Goal: Information Seeking & Learning: Learn about a topic

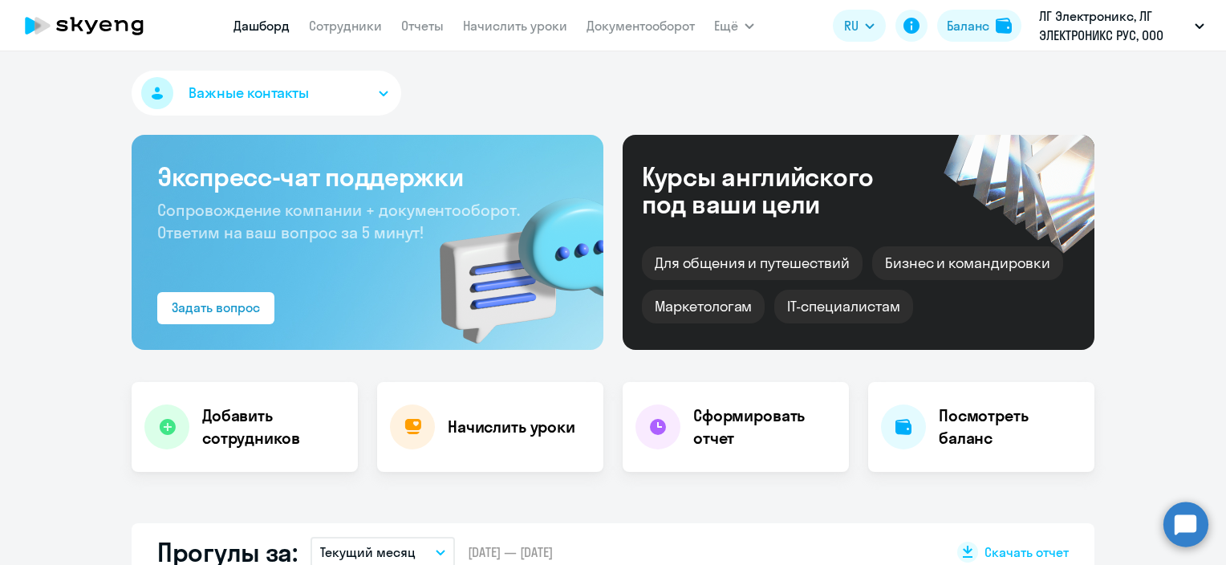
select select "30"
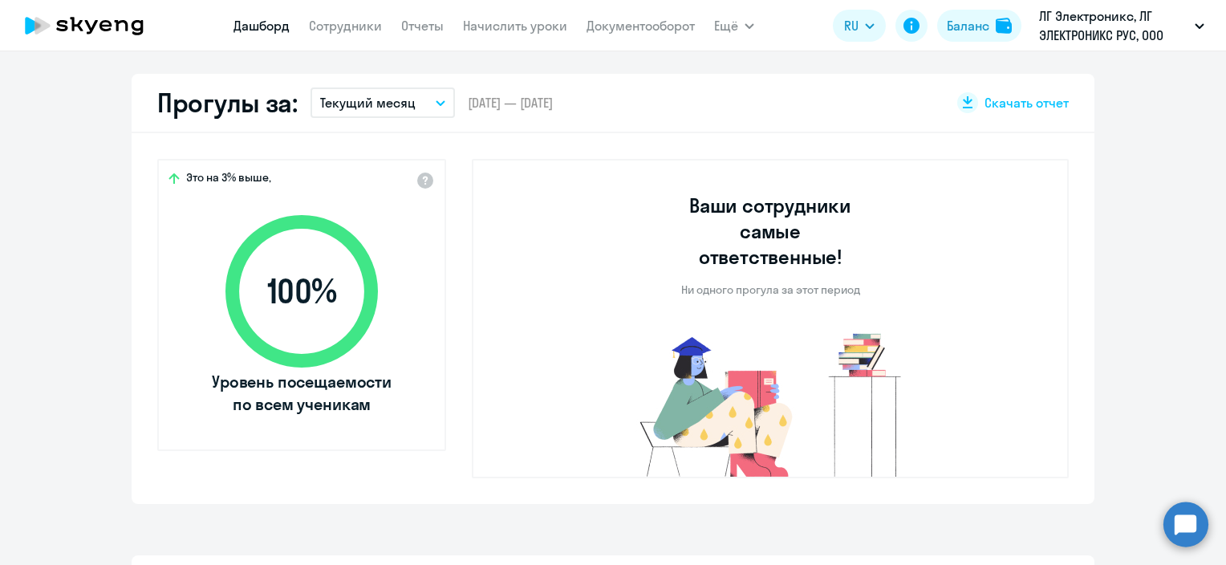
scroll to position [481, 0]
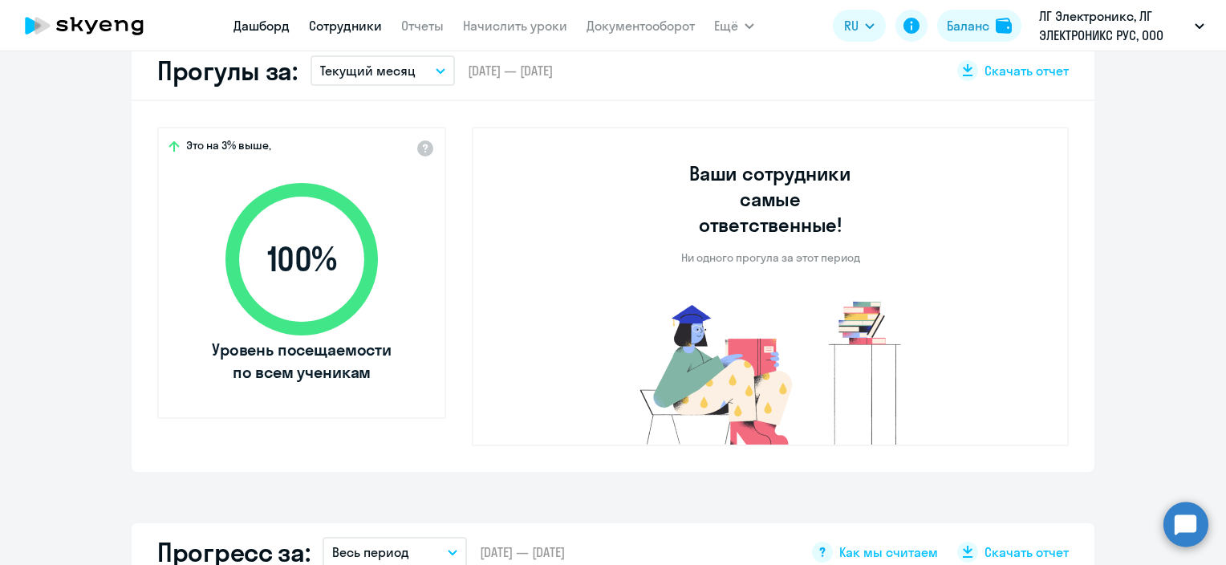
click at [353, 28] on link "Сотрудники" at bounding box center [345, 26] width 73 height 16
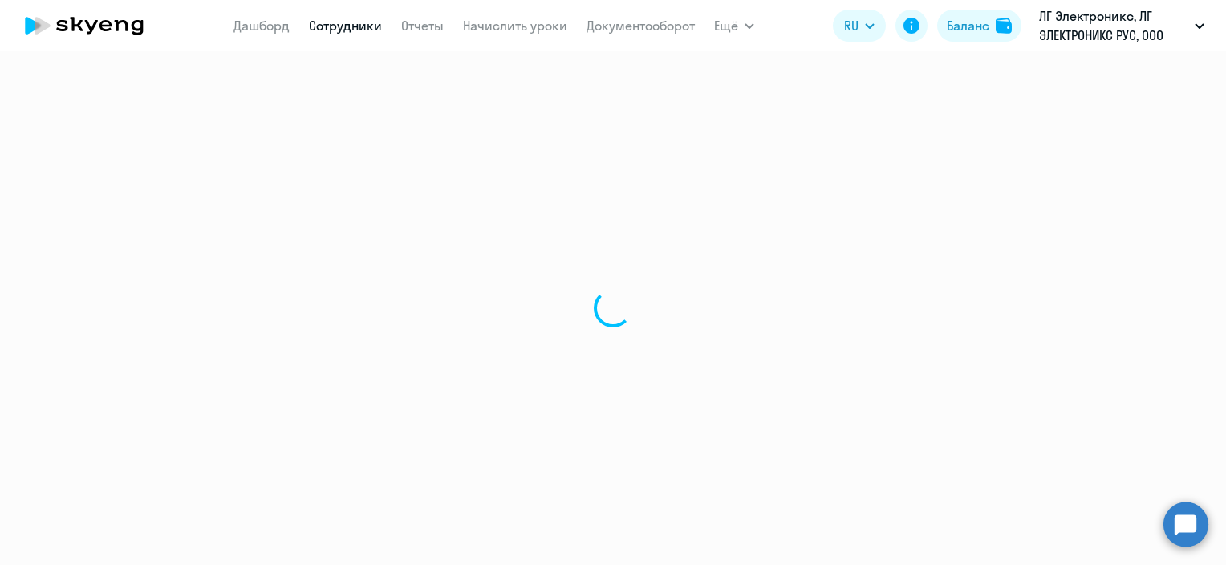
select select "30"
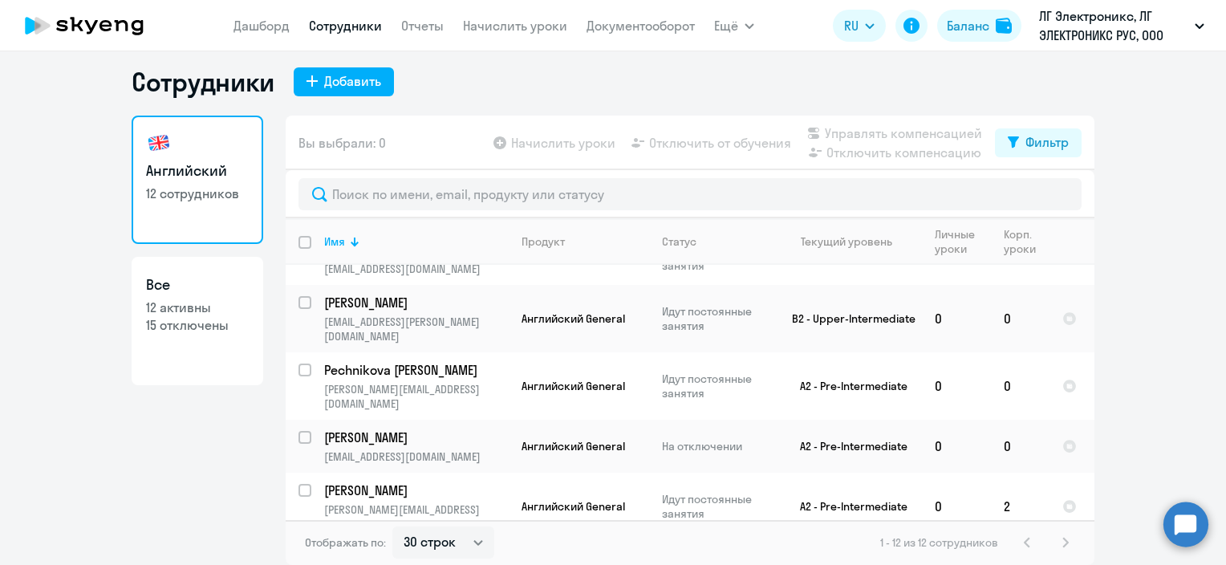
scroll to position [224, 0]
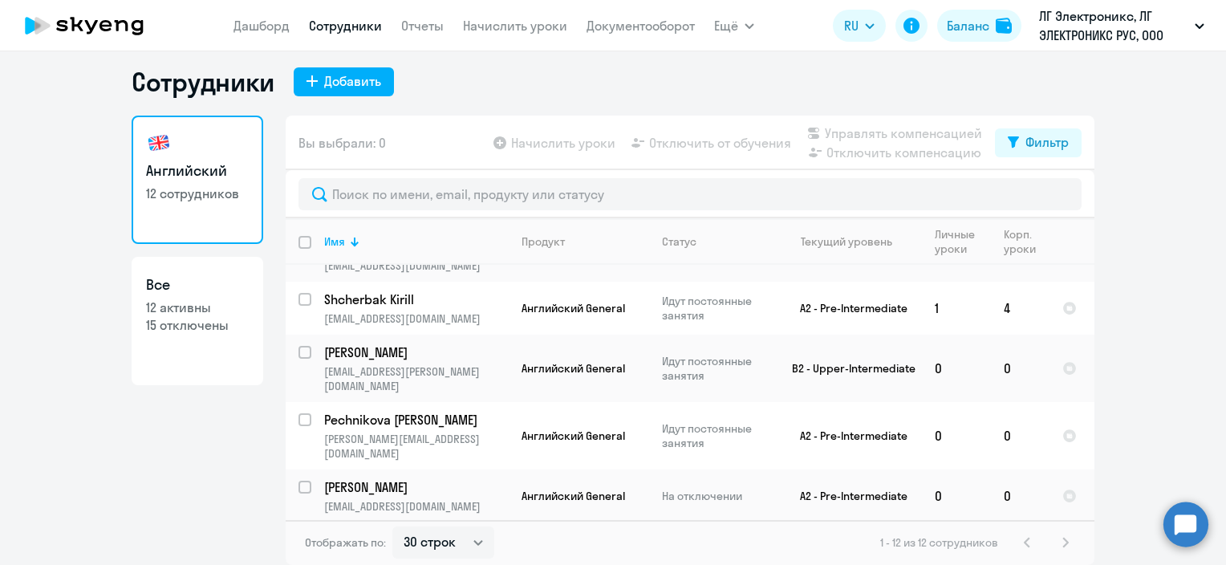
click at [241, 313] on p "12 активны" at bounding box center [197, 308] width 103 height 18
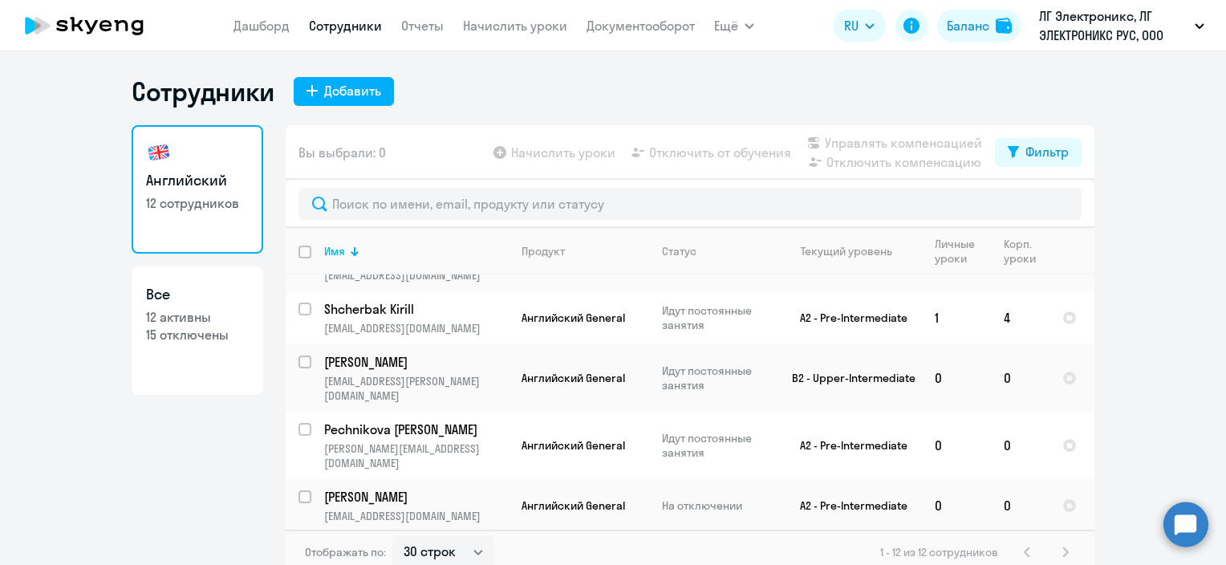
select select "30"
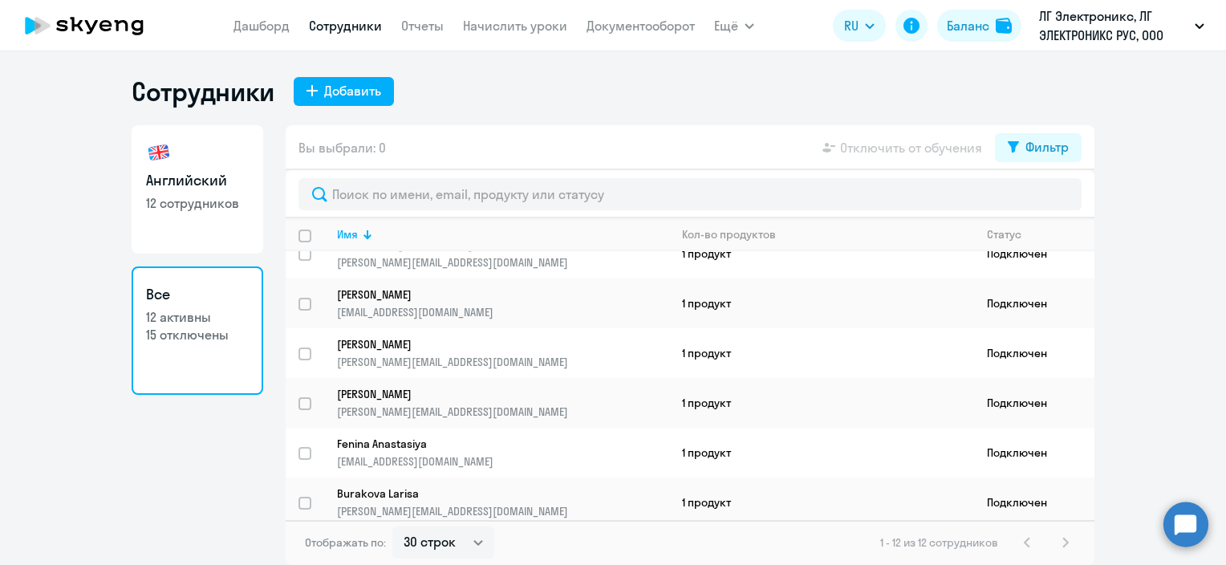
scroll to position [335, 0]
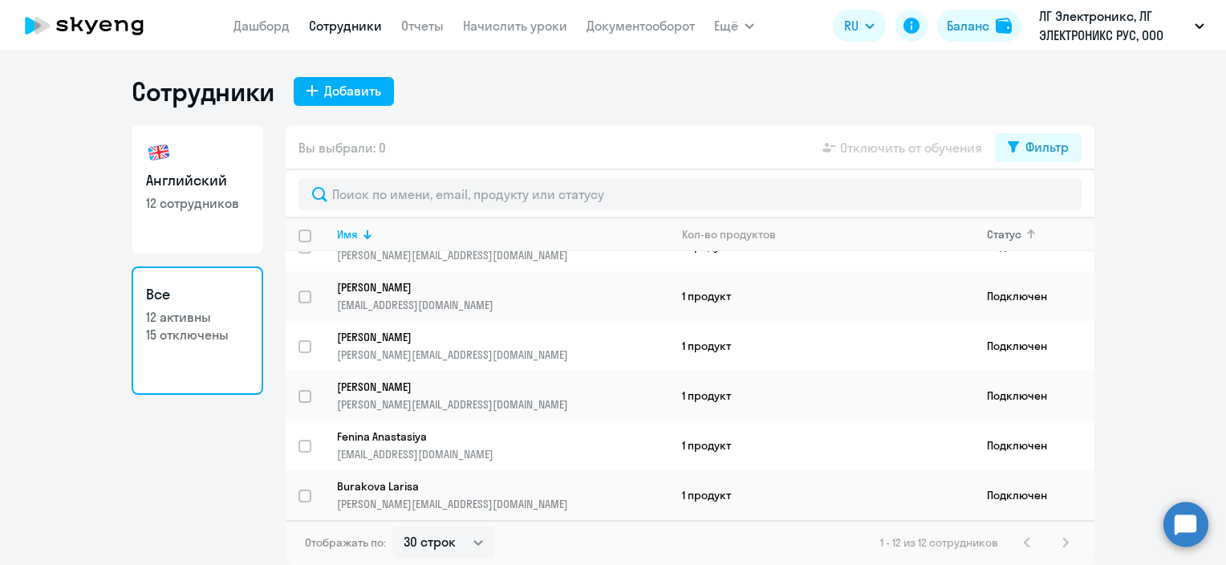
click at [994, 234] on div "Статус" at bounding box center [1004, 234] width 35 height 14
click at [1062, 539] on div "1 - 12 из 12 сотрудников" at bounding box center [977, 542] width 195 height 19
click at [1028, 541] on div "1 - 12 из 12 сотрудников" at bounding box center [977, 542] width 195 height 19
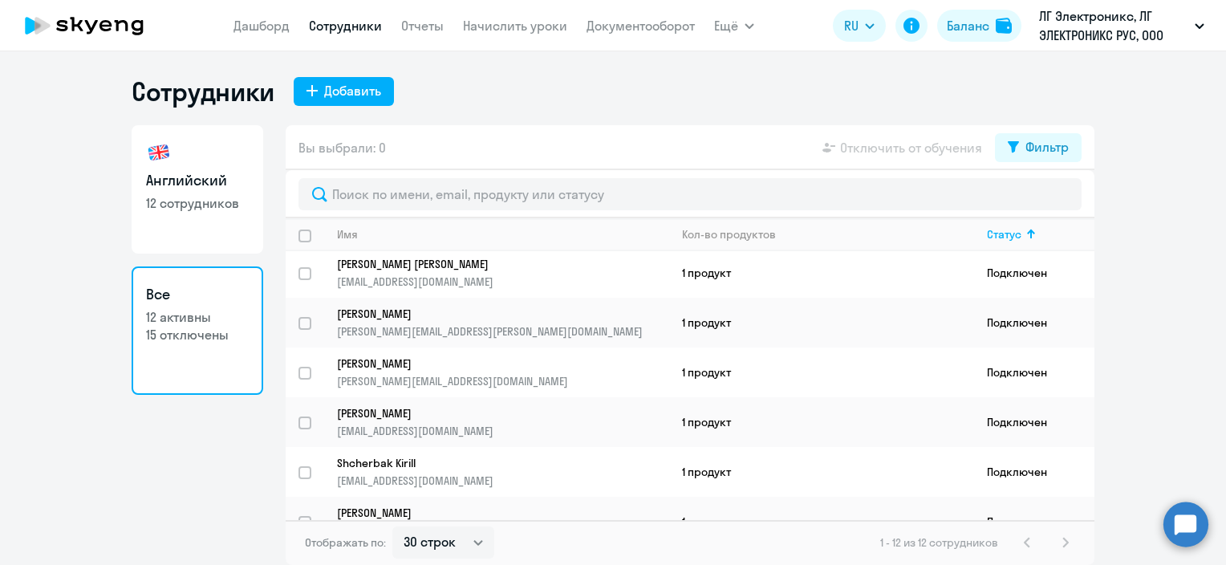
scroll to position [0, 0]
click at [234, 242] on link "Английский 12 сотрудников" at bounding box center [198, 189] width 132 height 128
select select "30"
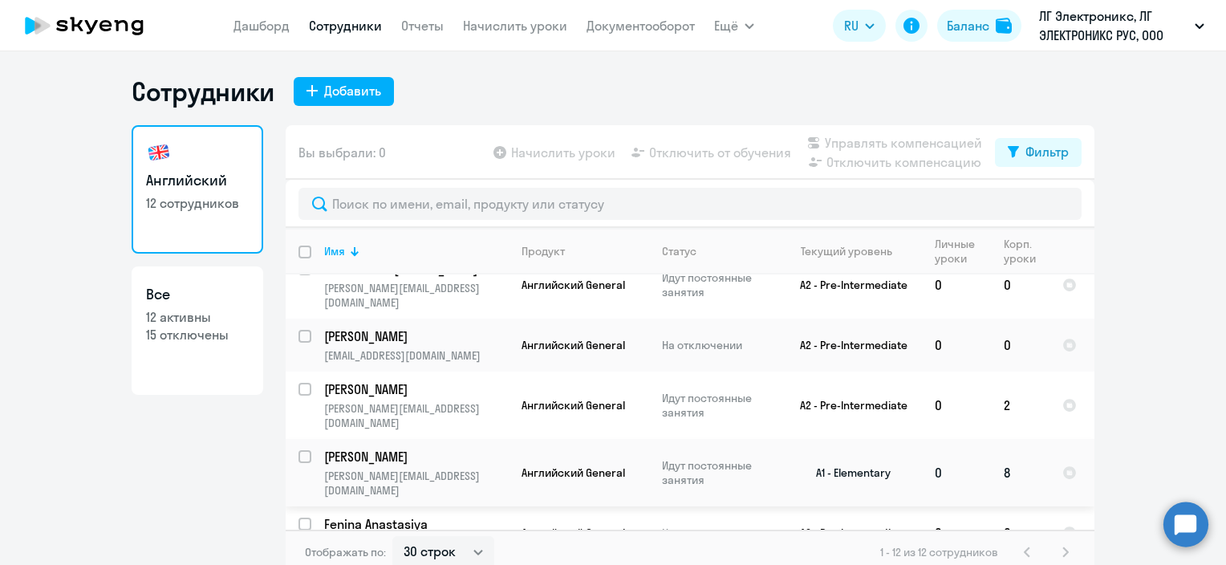
scroll to position [10, 0]
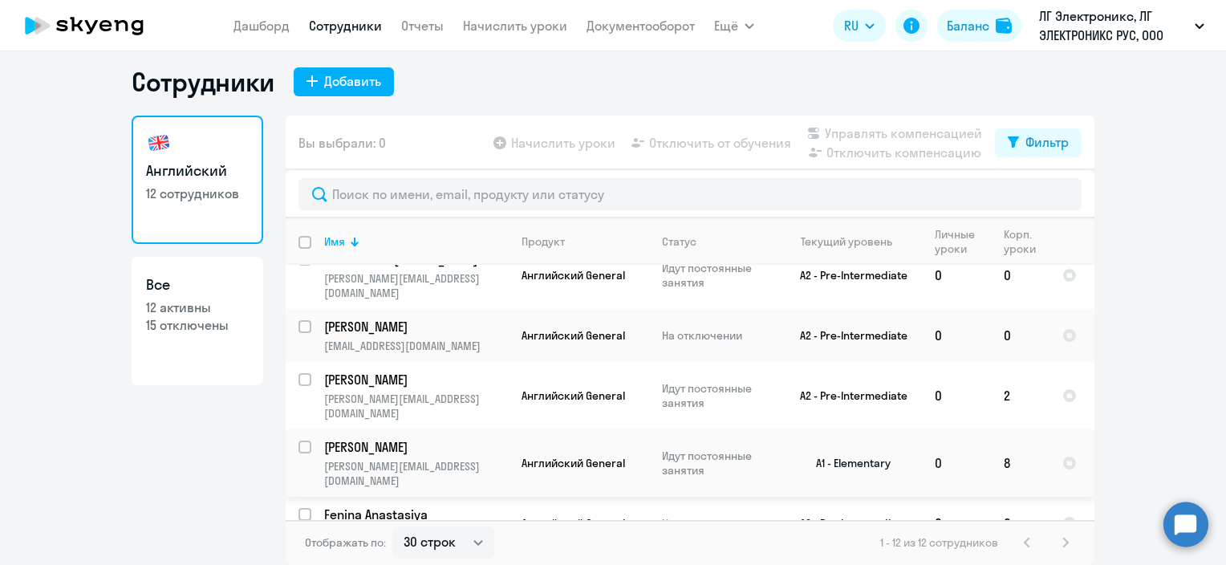
click at [300, 441] on input "select row 10440369" at bounding box center [315, 457] width 32 height 32
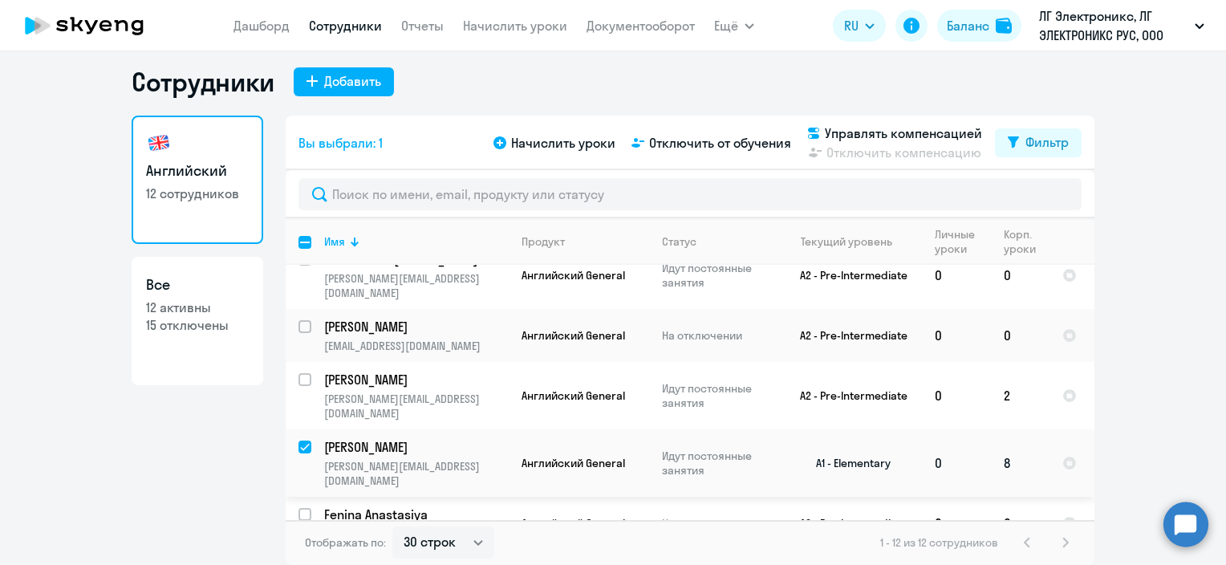
click at [300, 441] on input "deselect row 10440369" at bounding box center [315, 457] width 32 height 32
checkbox input "false"
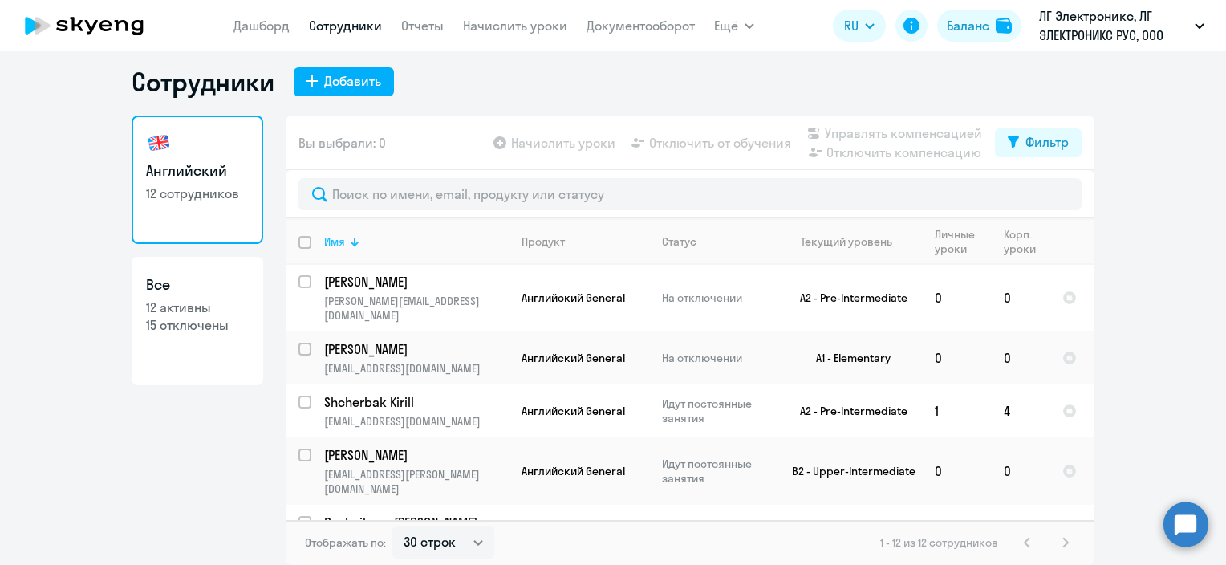
scroll to position [160, 0]
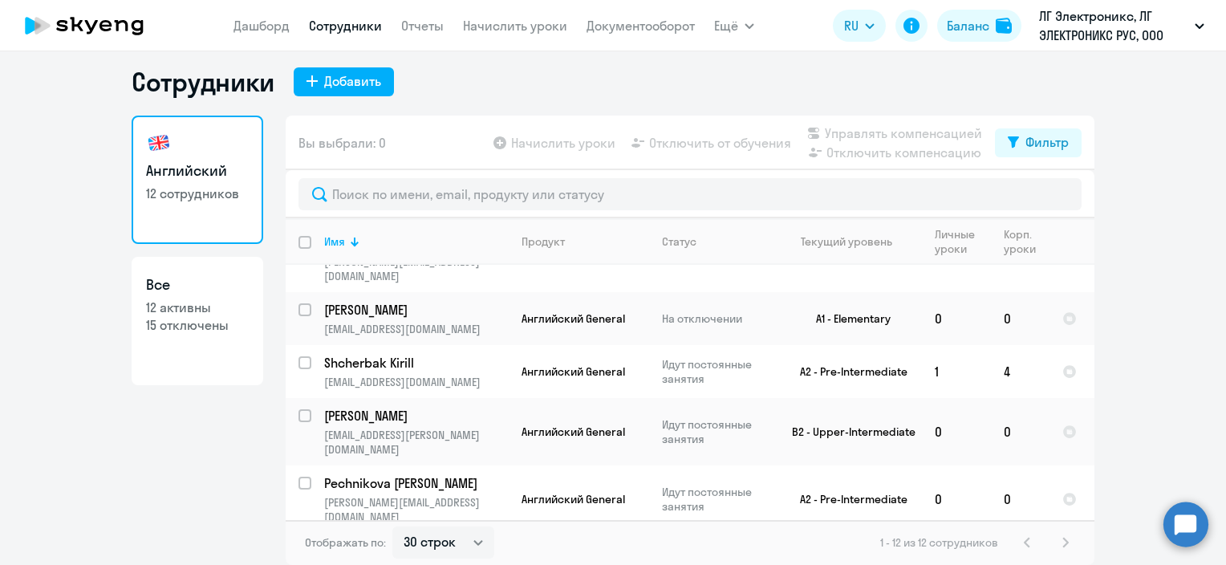
click at [266, 35] on nav "[PERSON_NAME] Отчеты Начислить уроки Документооборот" at bounding box center [464, 26] width 461 height 32
click at [270, 29] on link "Дашборд" at bounding box center [262, 26] width 56 height 16
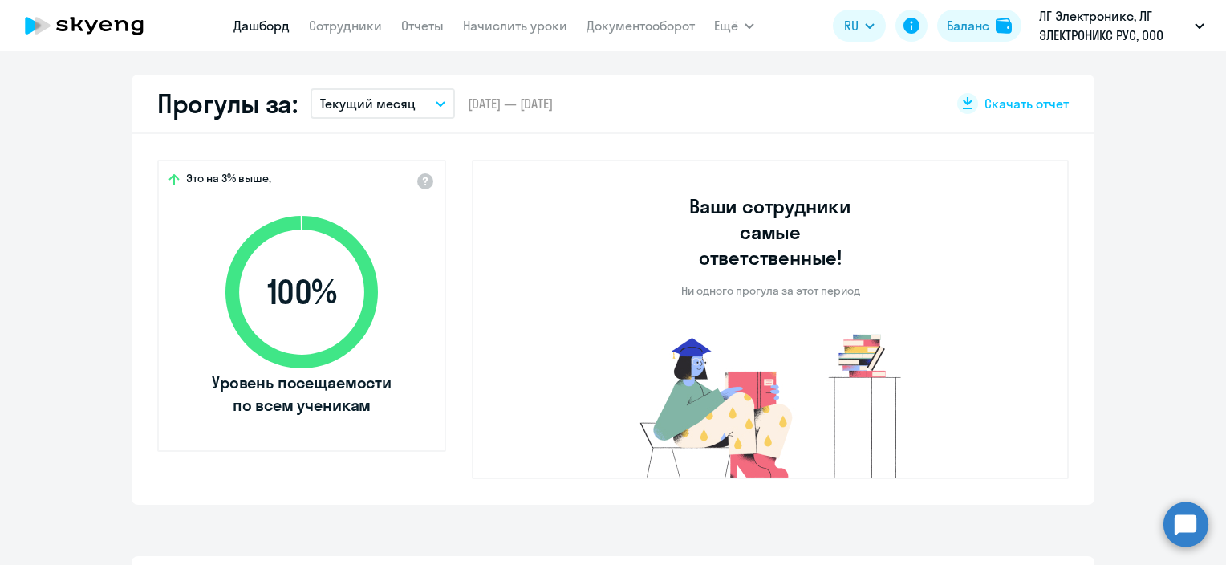
select select "30"
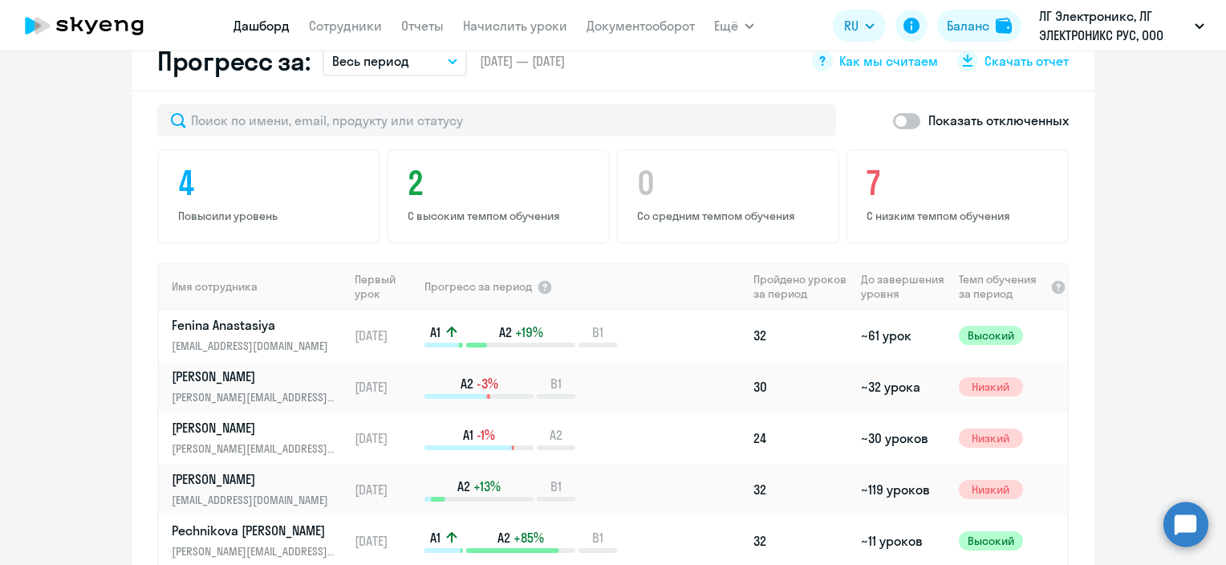
scroll to position [1053, 0]
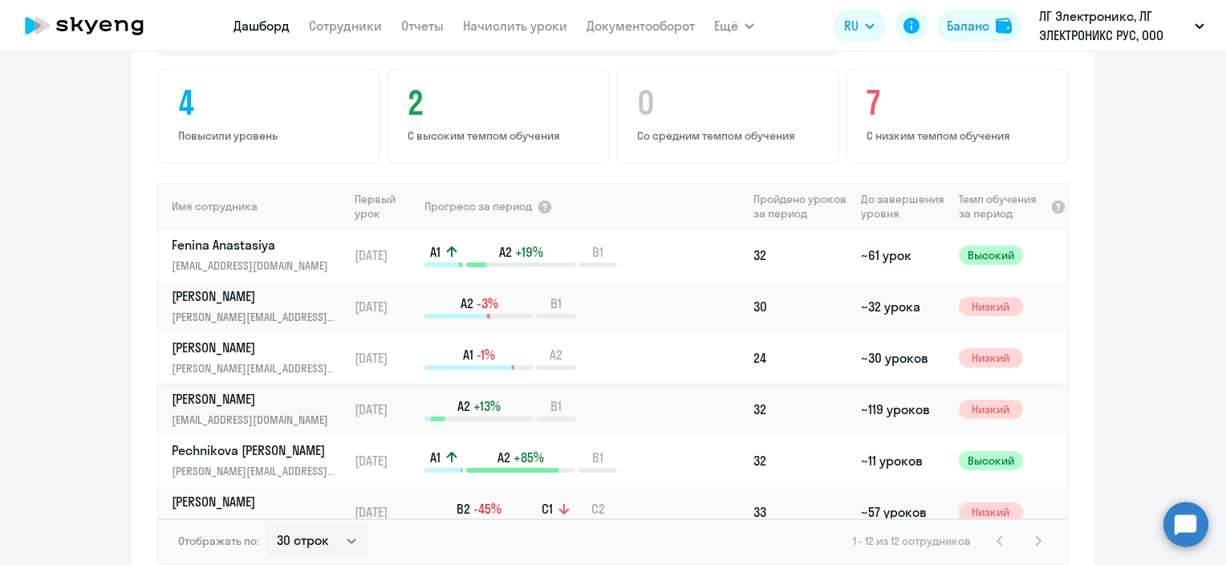
click at [638, 346] on div "A1 -1% A2" at bounding box center [585, 358] width 322 height 24
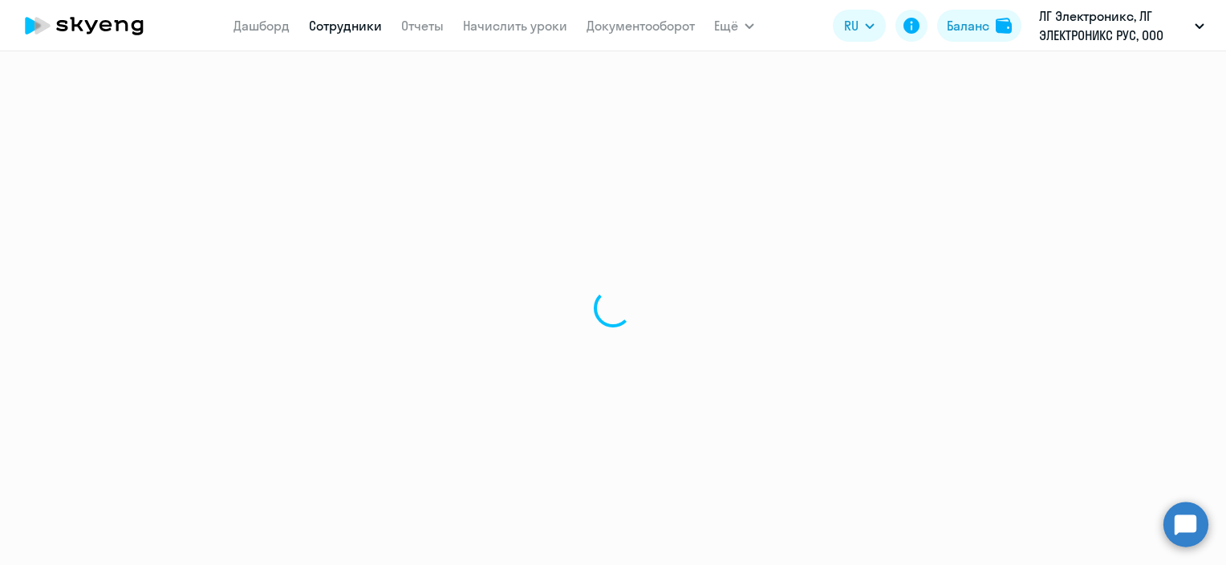
select select "english"
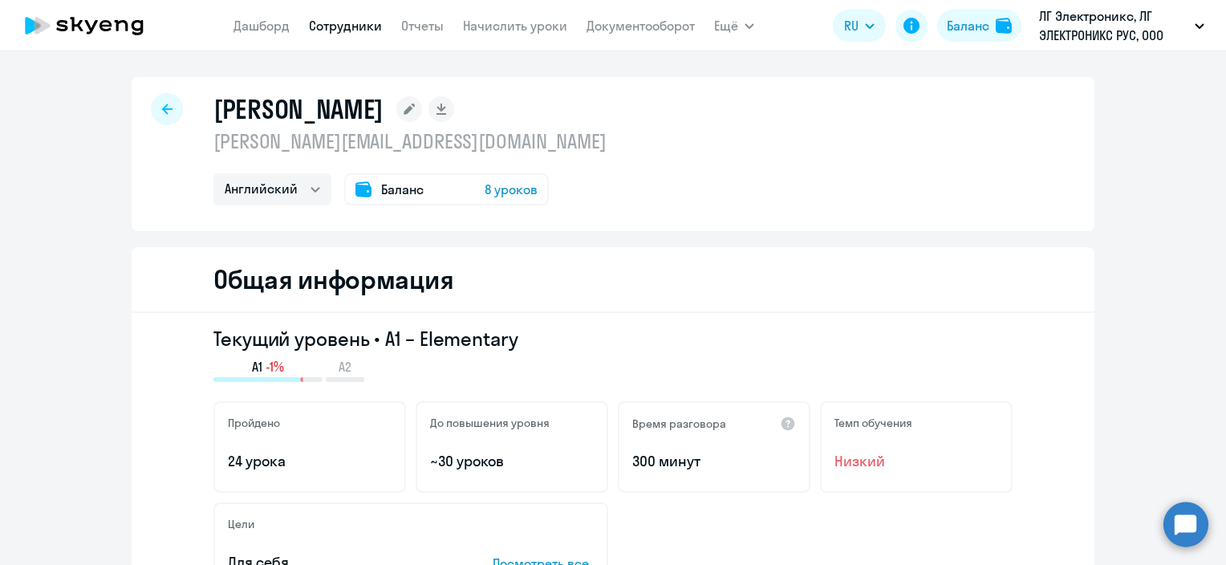
click at [508, 189] on span "8 уроков" at bounding box center [511, 189] width 53 height 19
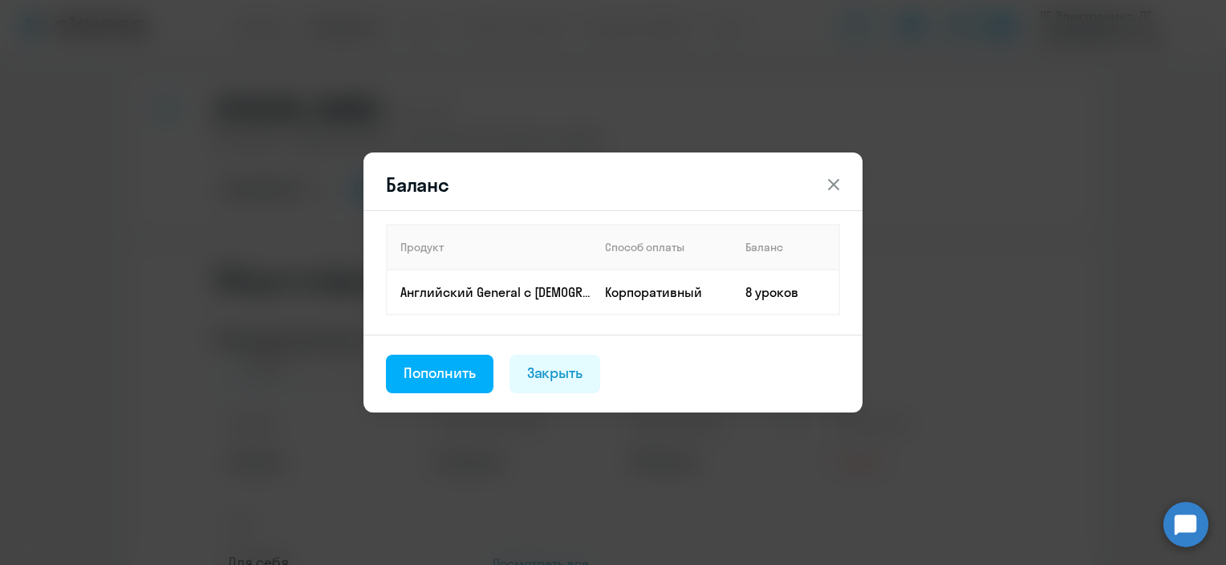
click at [561, 105] on div "Баланс Продукт Способ оплаты Баланс Английский General с [DEMOGRAPHIC_DATA] пре…" at bounding box center [613, 282] width 777 height 449
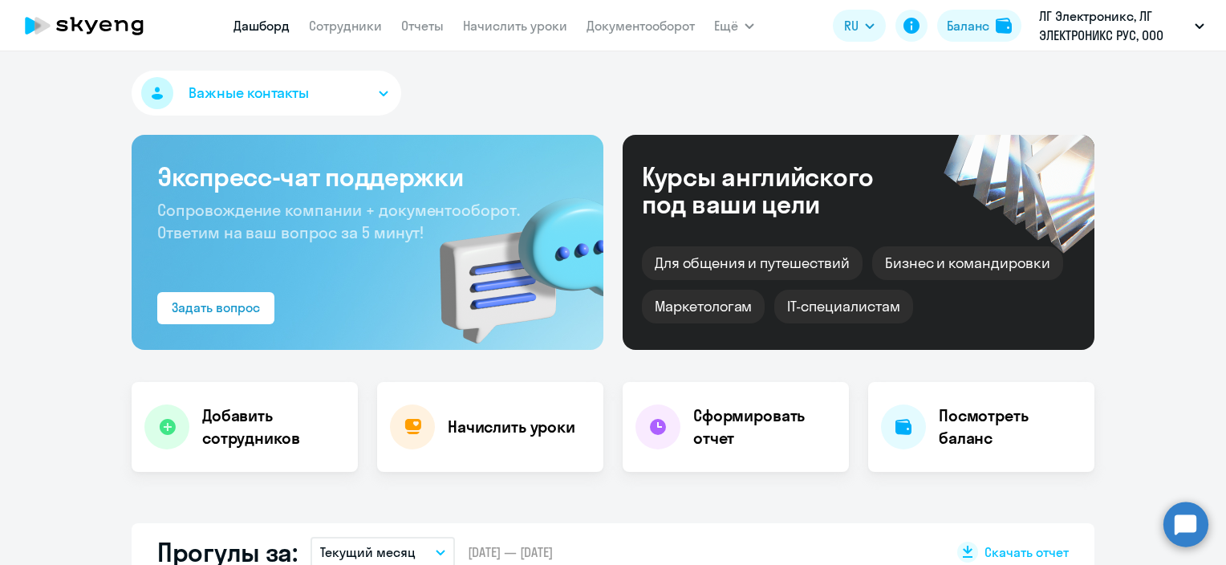
select select "30"
drag, startPoint x: 254, startPoint y: 27, endPoint x: 281, endPoint y: 26, distance: 27.3
click at [254, 27] on link "Дашборд" at bounding box center [262, 26] width 56 height 16
click at [339, 25] on link "Сотрудники" at bounding box center [345, 26] width 73 height 16
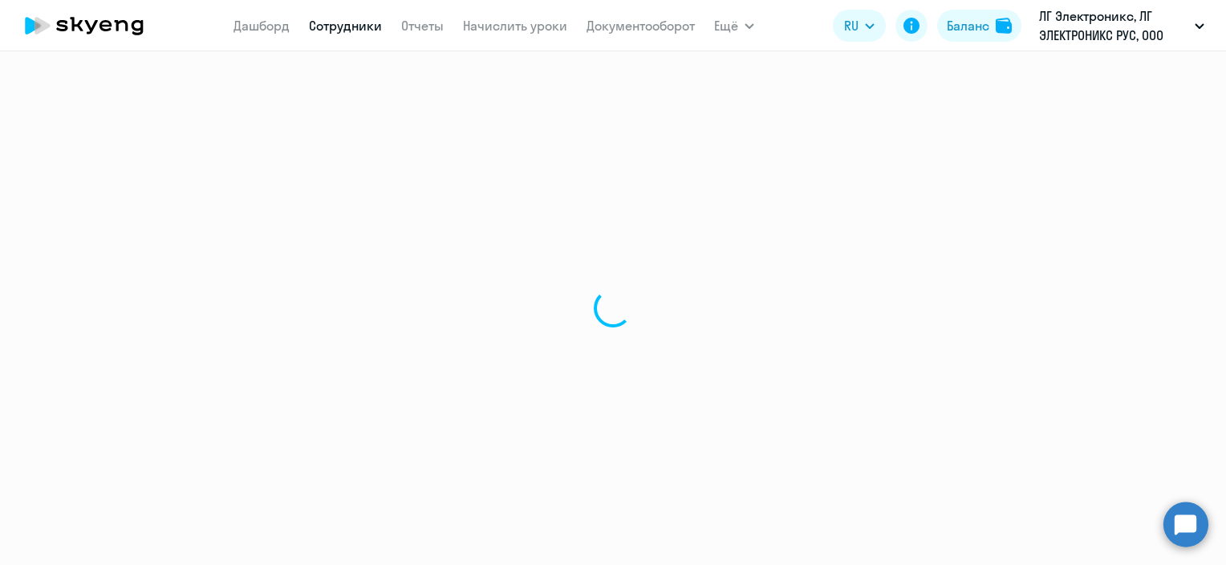
select select "30"
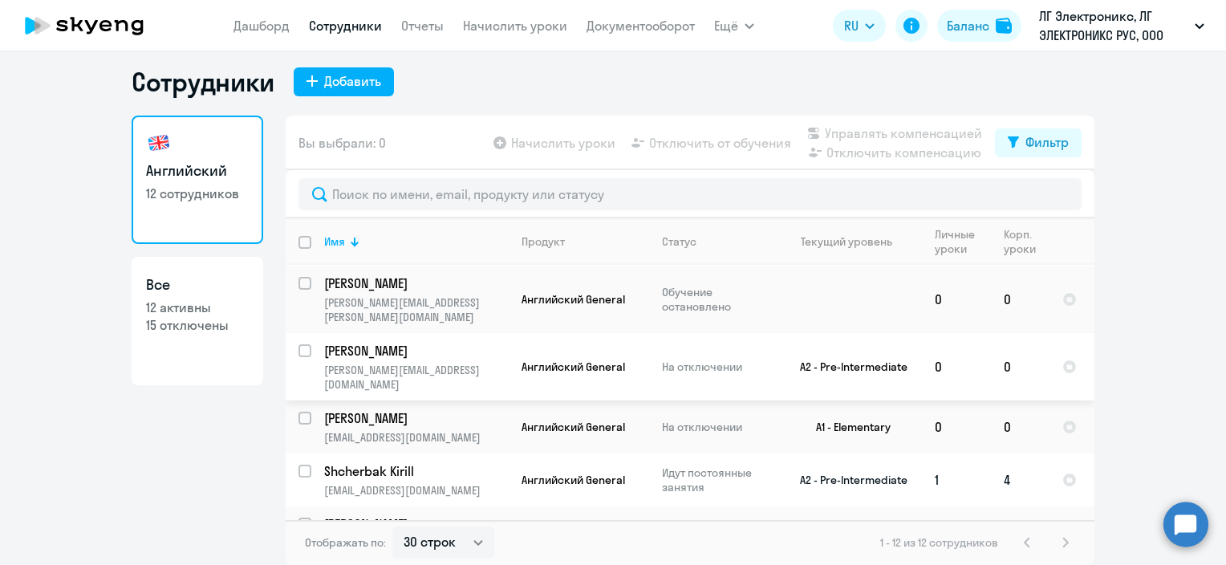
scroll to position [80, 0]
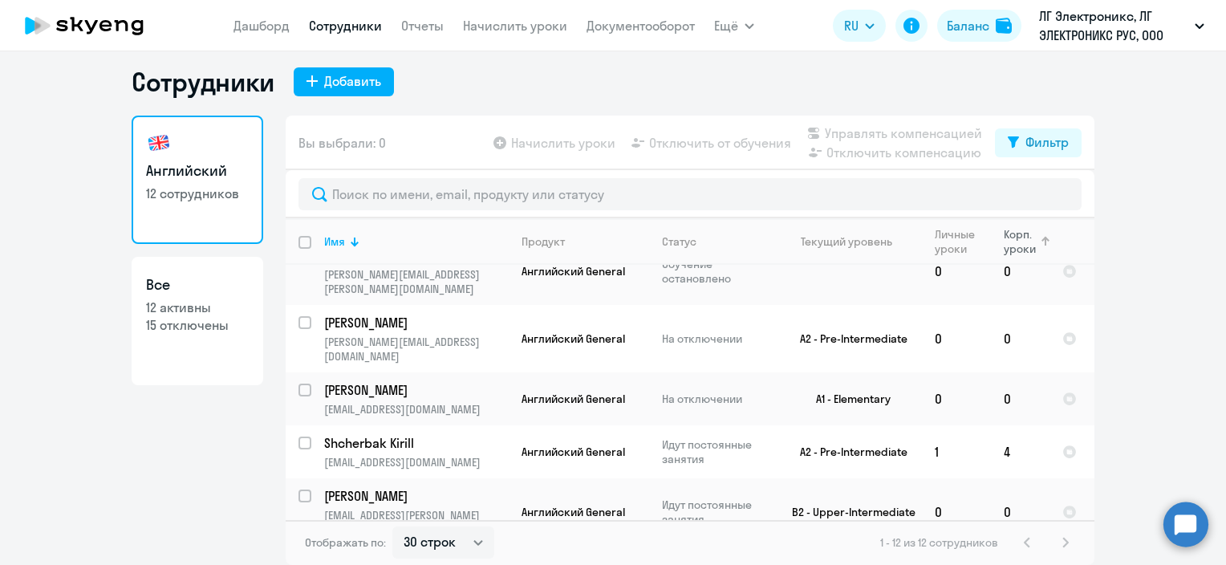
click at [1009, 233] on div "Корп. уроки" at bounding box center [1020, 241] width 32 height 29
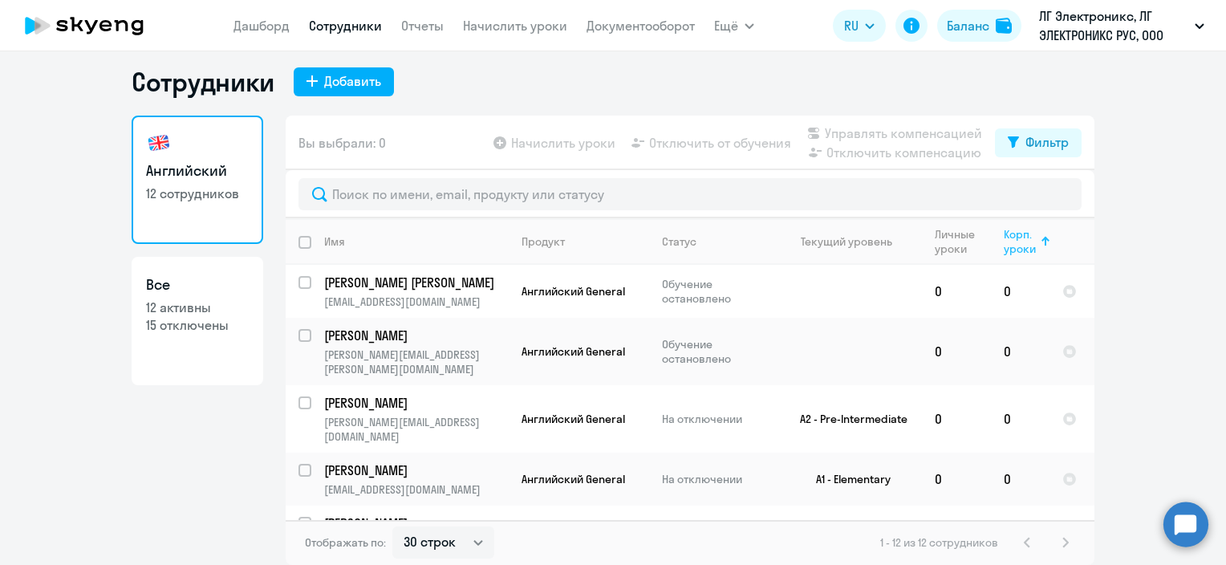
click at [1009, 244] on div "Корп. уроки" at bounding box center [1020, 241] width 32 height 29
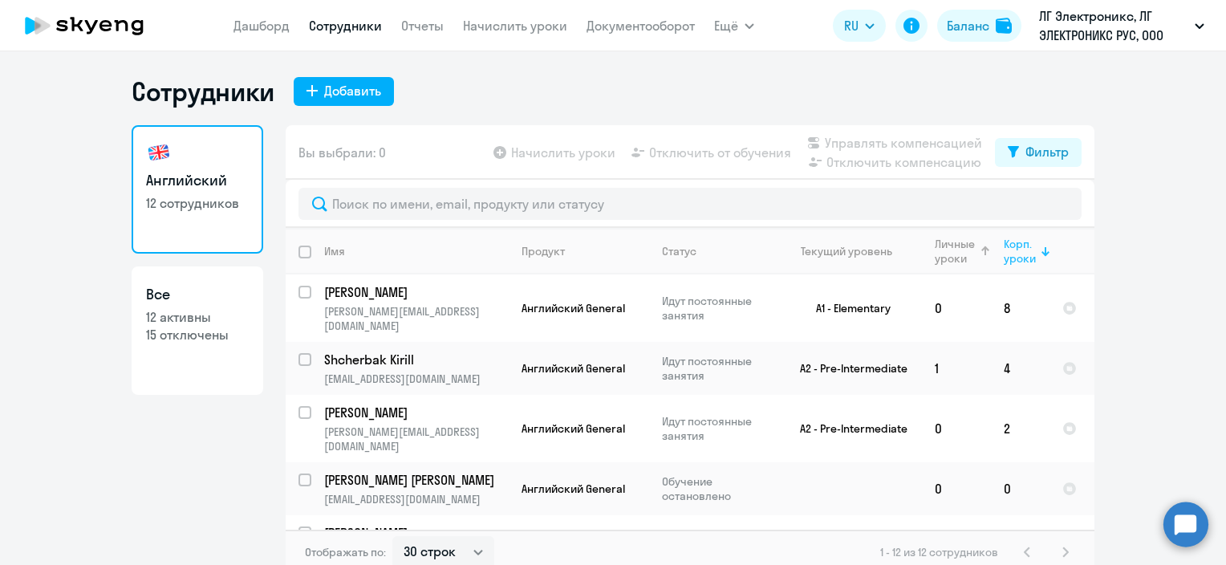
click at [992, 254] on th "Корп. уроки" at bounding box center [1020, 251] width 59 height 47
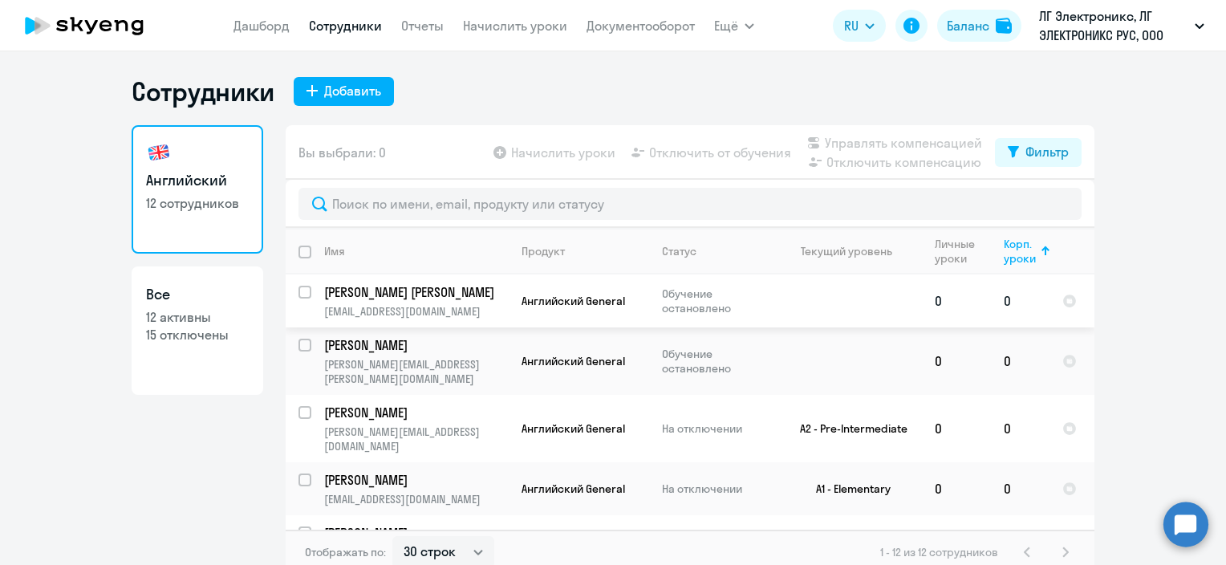
click at [420, 302] on td "[PERSON_NAME] [PERSON_NAME] [PERSON_NAME][EMAIL_ADDRESS][DOMAIN_NAME]" at bounding box center [409, 300] width 197 height 53
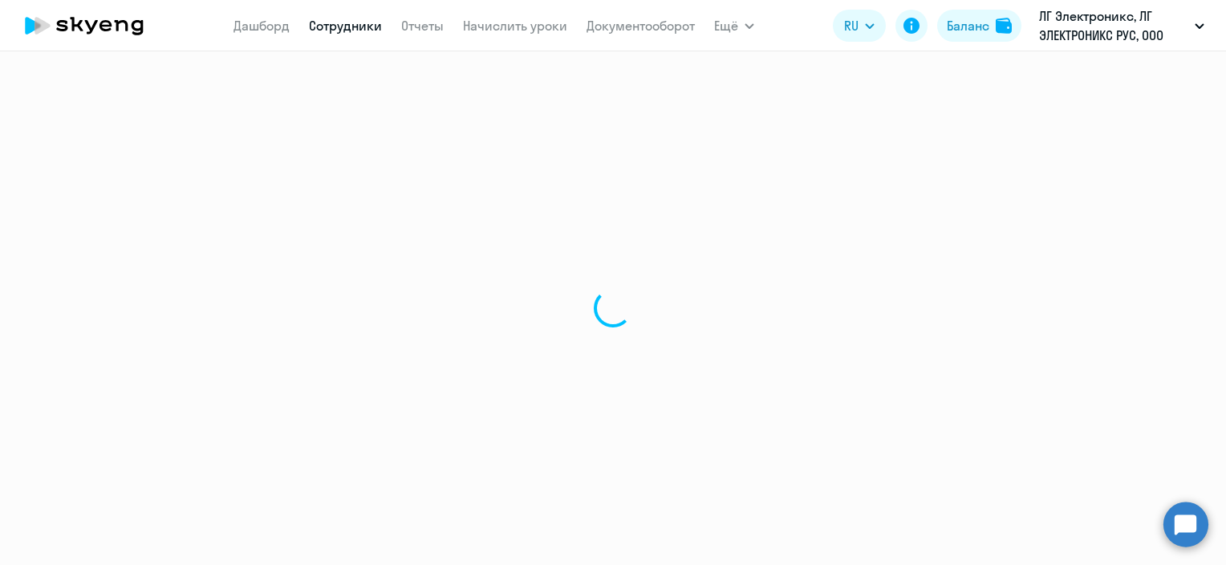
select select "english"
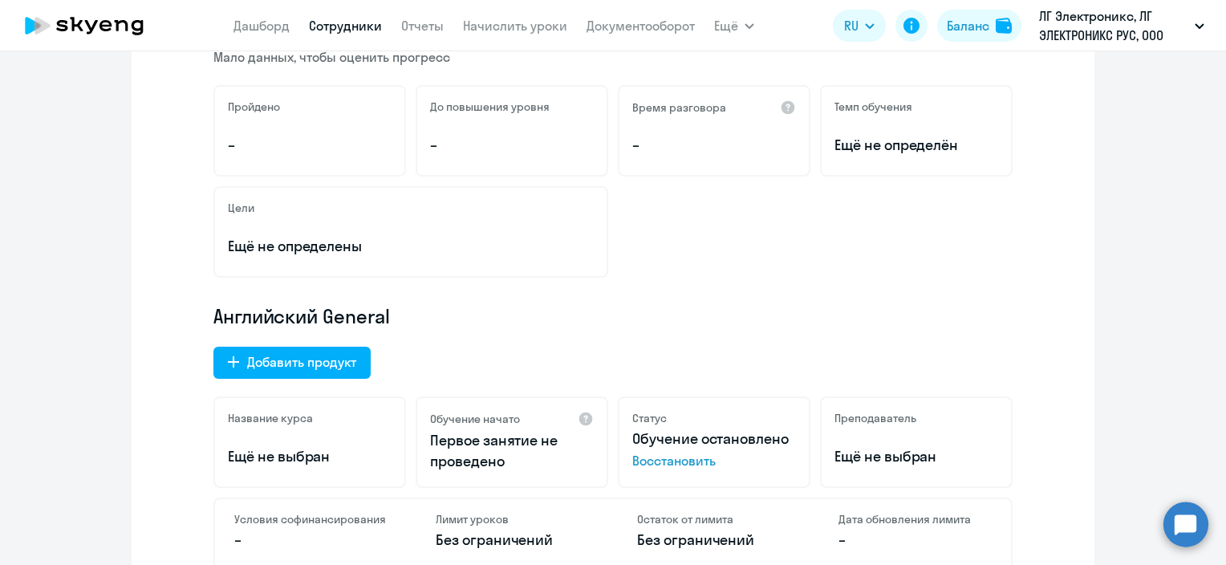
scroll to position [80, 0]
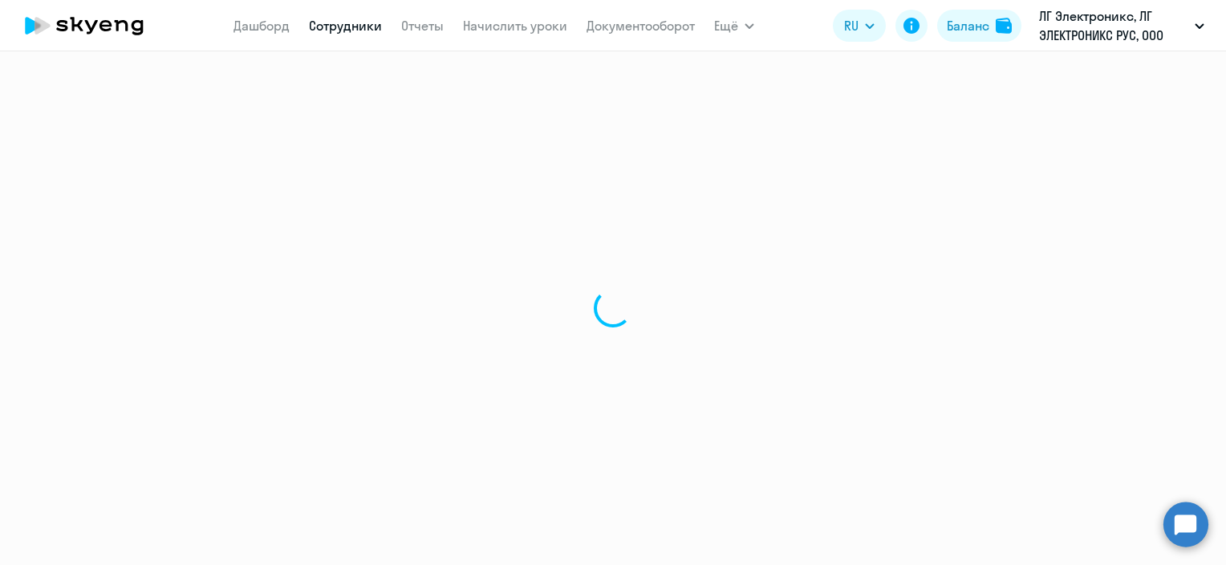
select select "30"
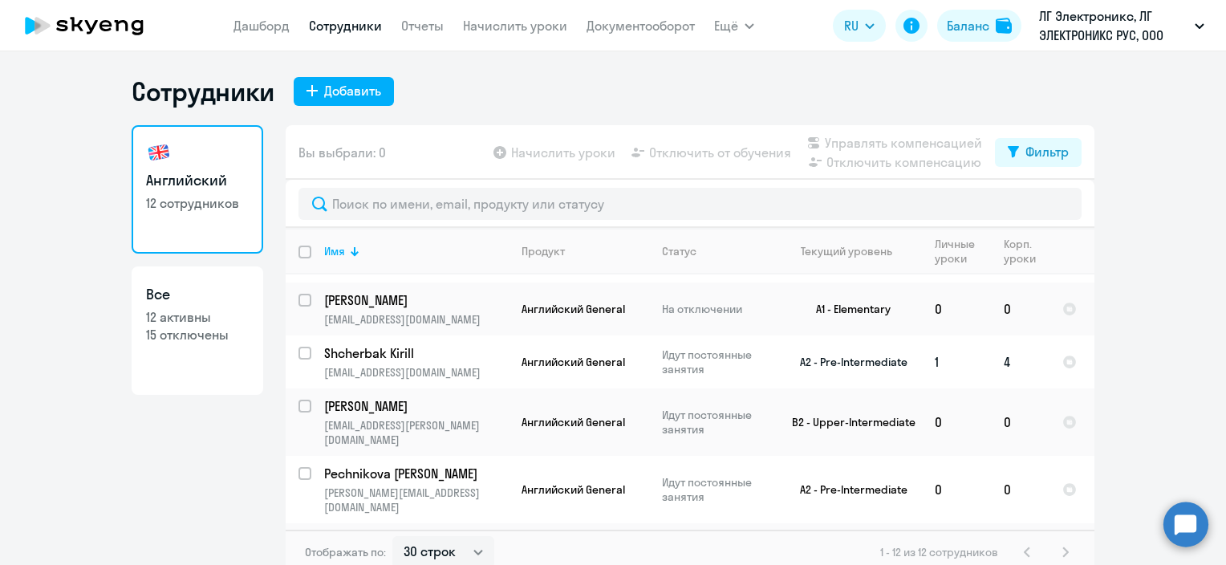
scroll to position [144, 0]
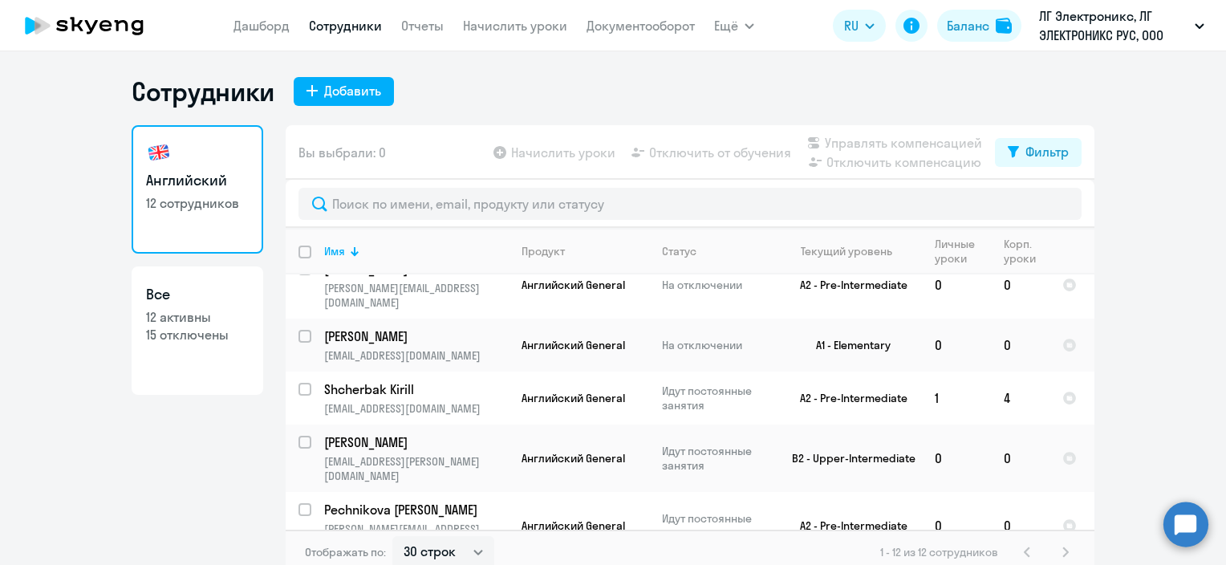
click at [124, 18] on icon at bounding box center [84, 26] width 141 height 40
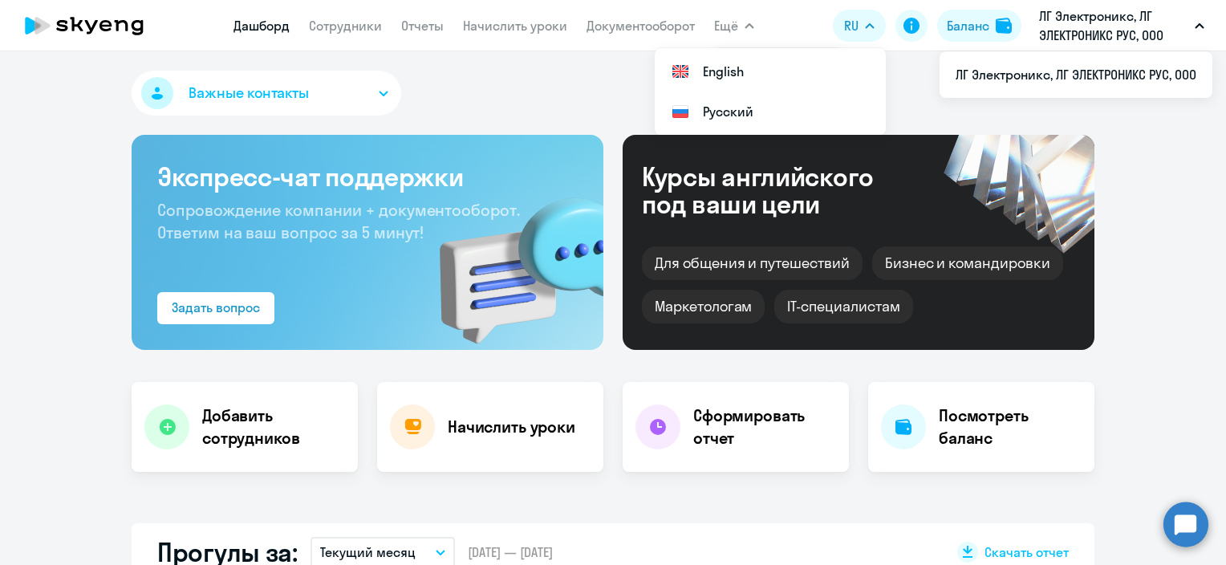
select select "30"
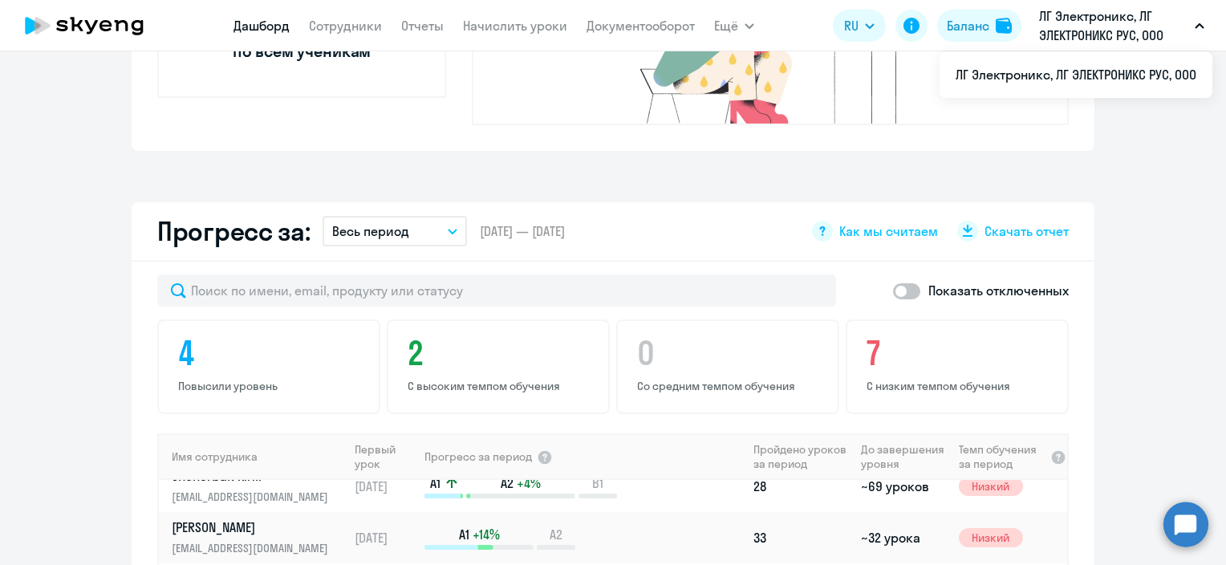
scroll to position [783, 0]
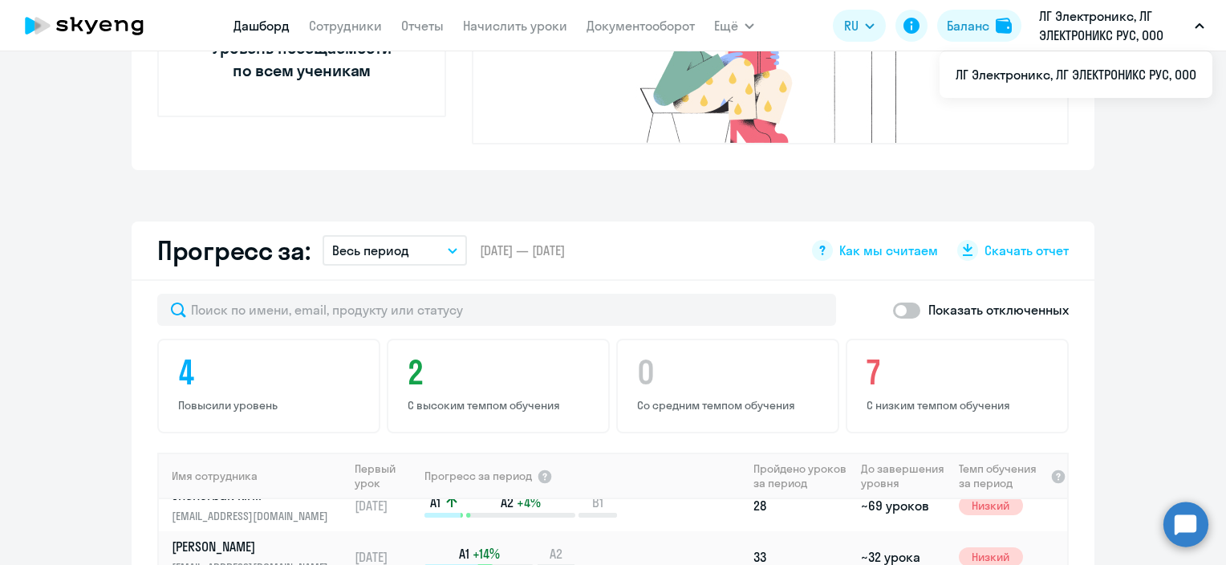
click at [1082, 13] on p "ЛГ Электроникс, ЛГ ЭЛЕКТРОНИКС РУС, ООО" at bounding box center [1113, 25] width 149 height 39
click at [1082, 21] on p "ЛГ Электроникс, ЛГ ЭЛЕКТРОНИКС РУС, ООО" at bounding box center [1113, 25] width 149 height 39
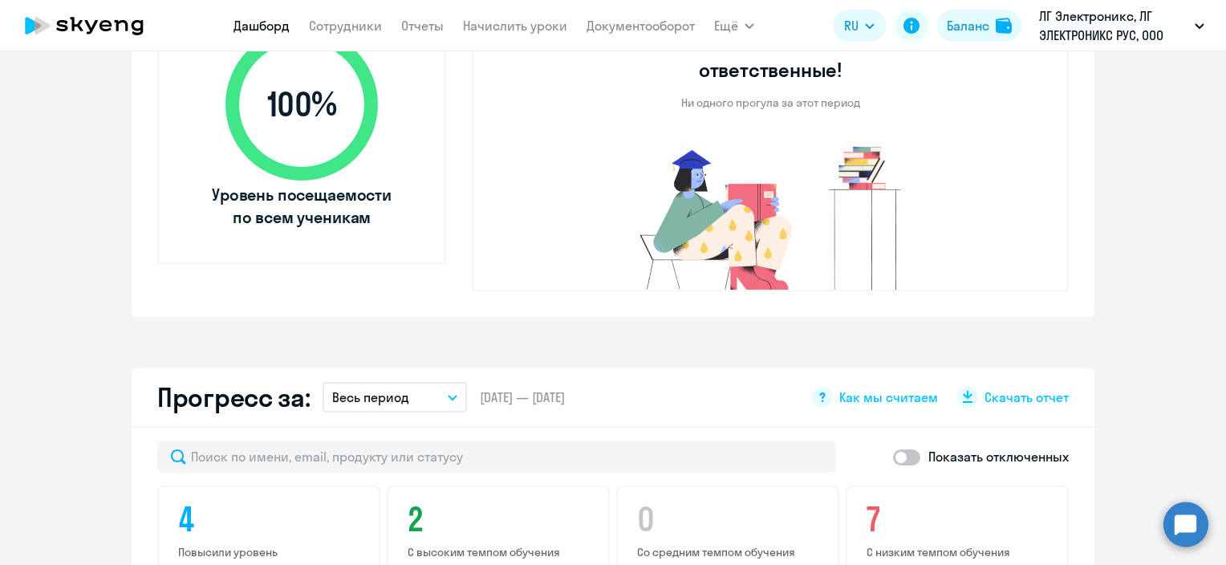
scroll to position [542, 0]
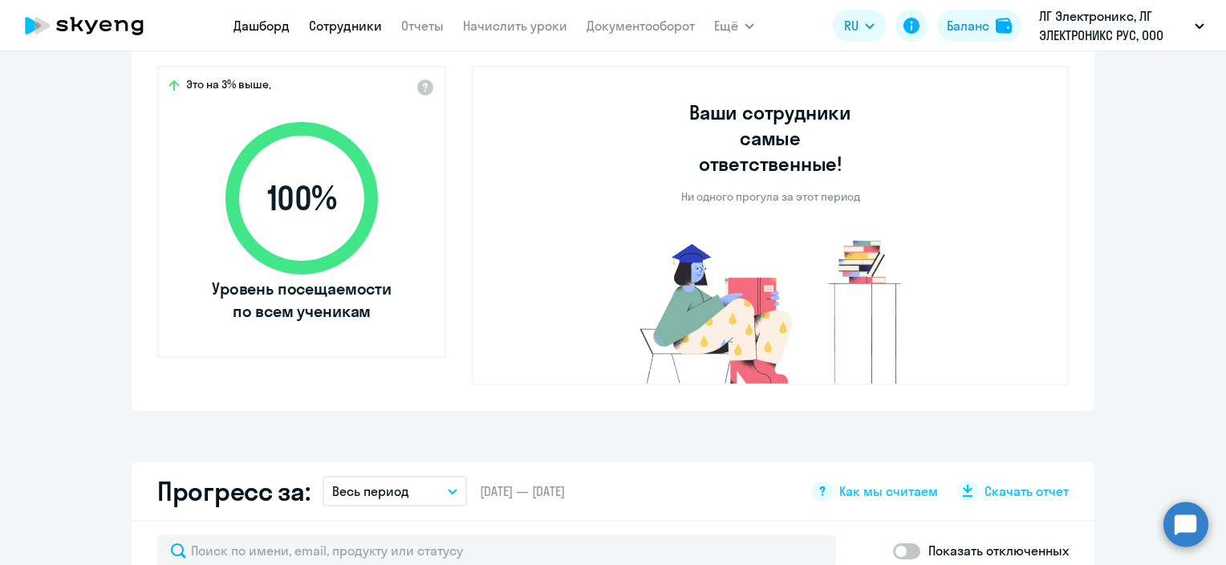
click at [347, 23] on link "Сотрудники" at bounding box center [345, 26] width 73 height 16
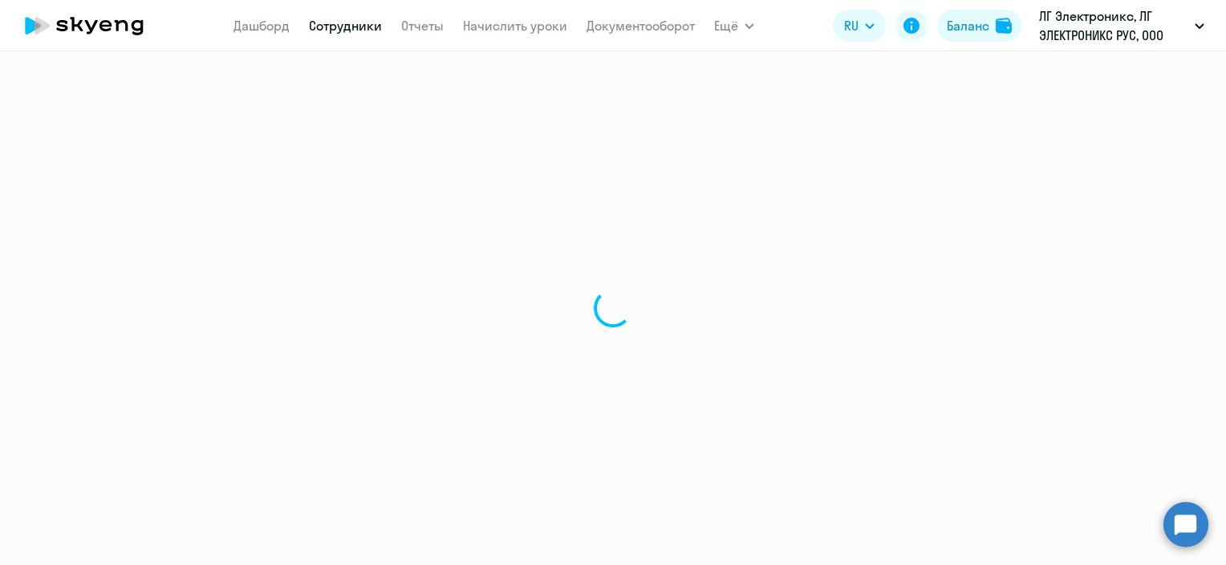
select select "30"
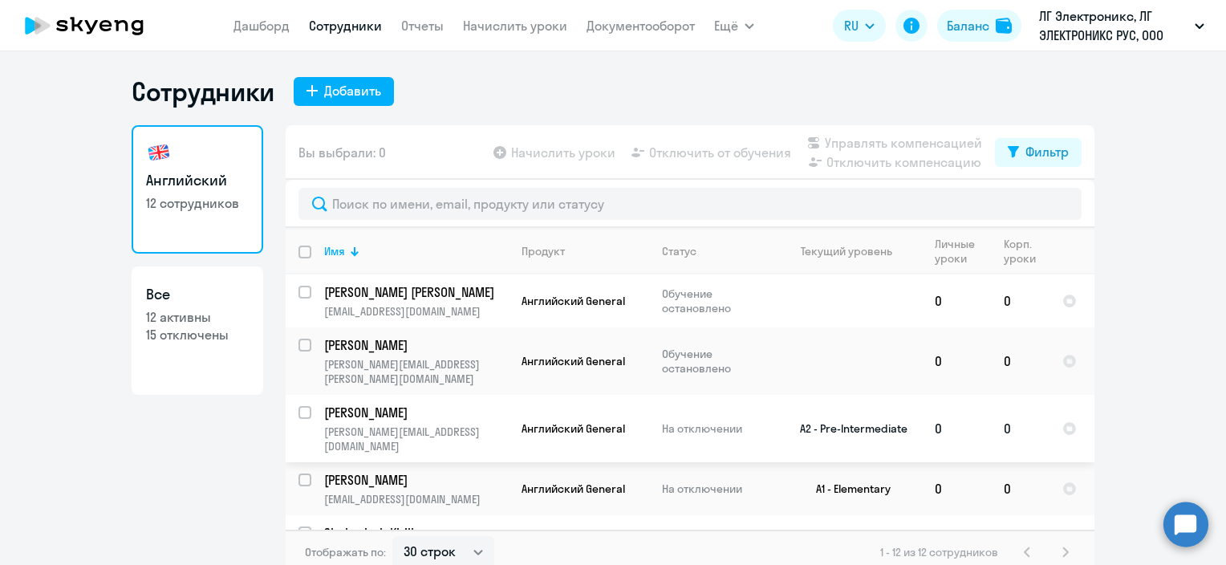
click at [381, 404] on p "[PERSON_NAME]" at bounding box center [414, 413] width 181 height 18
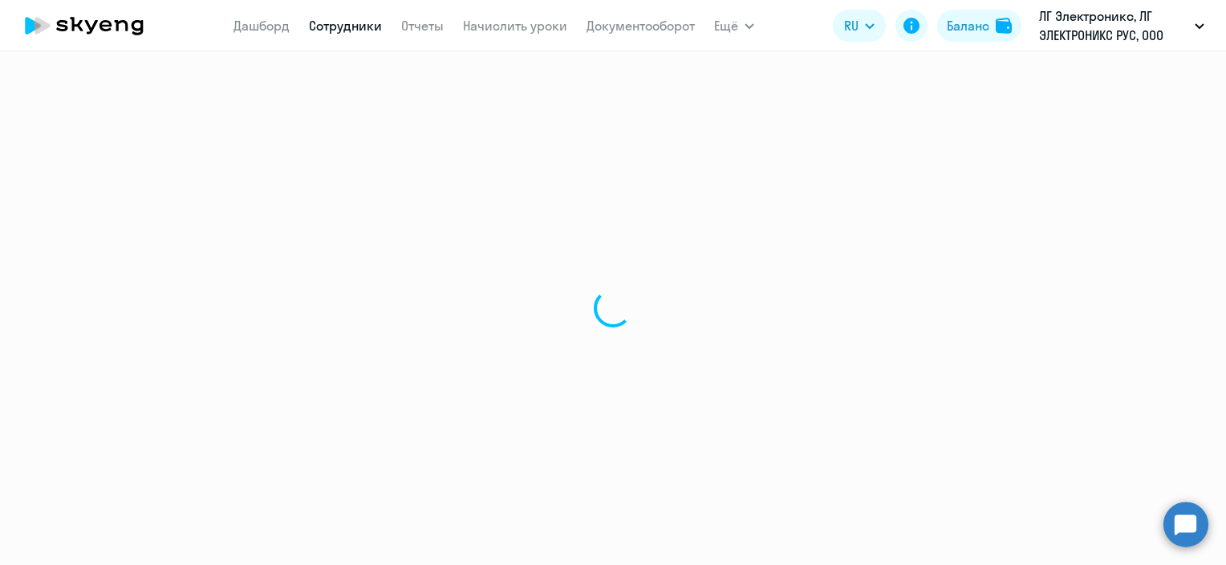
select select "english"
select select "30"
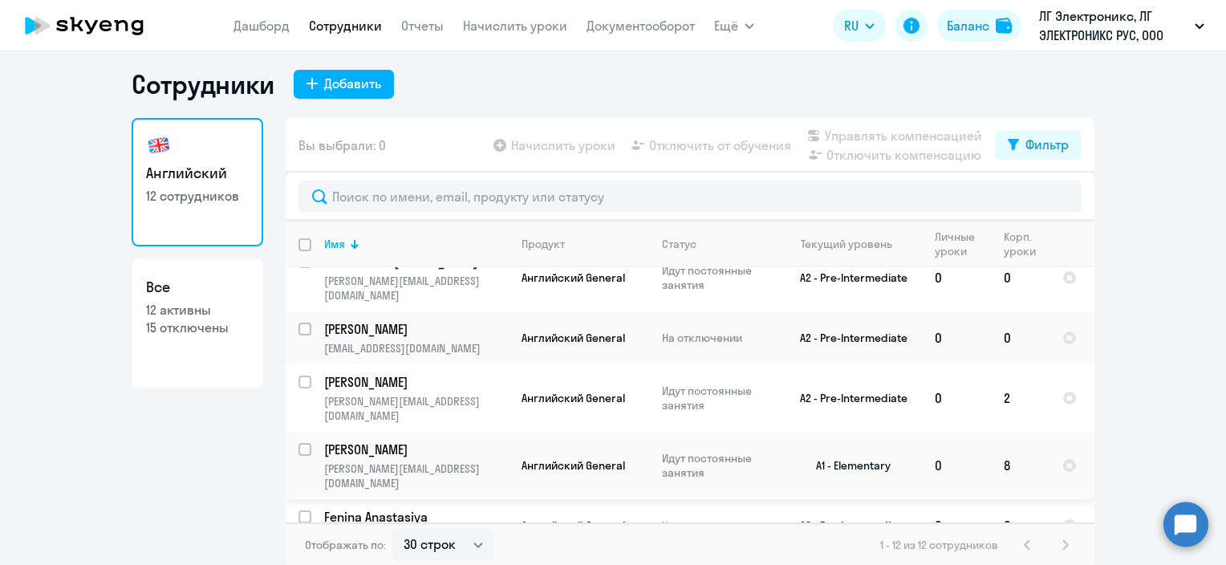
scroll to position [10, 0]
